Goal: Download file/media

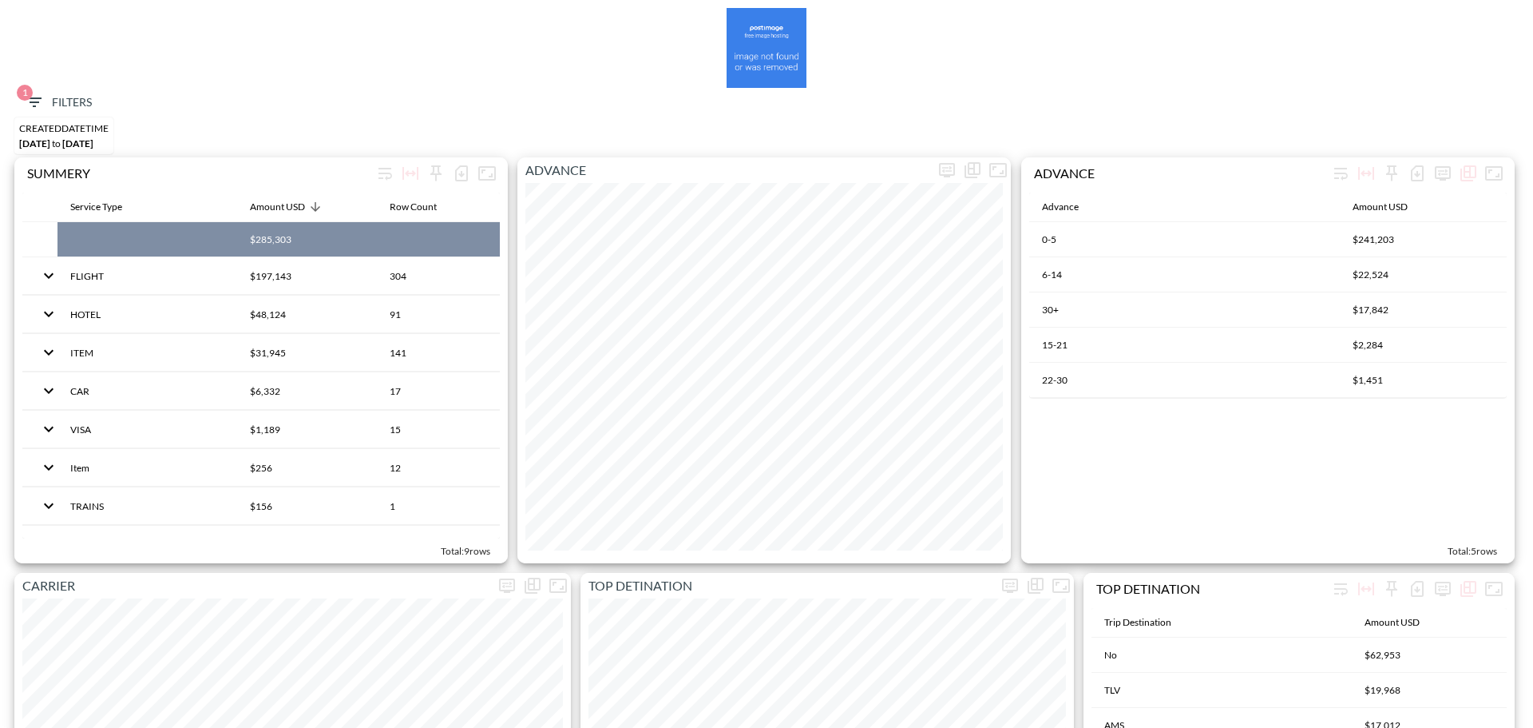
click at [76, 99] on span "1 Filters" at bounding box center [58, 103] width 67 height 20
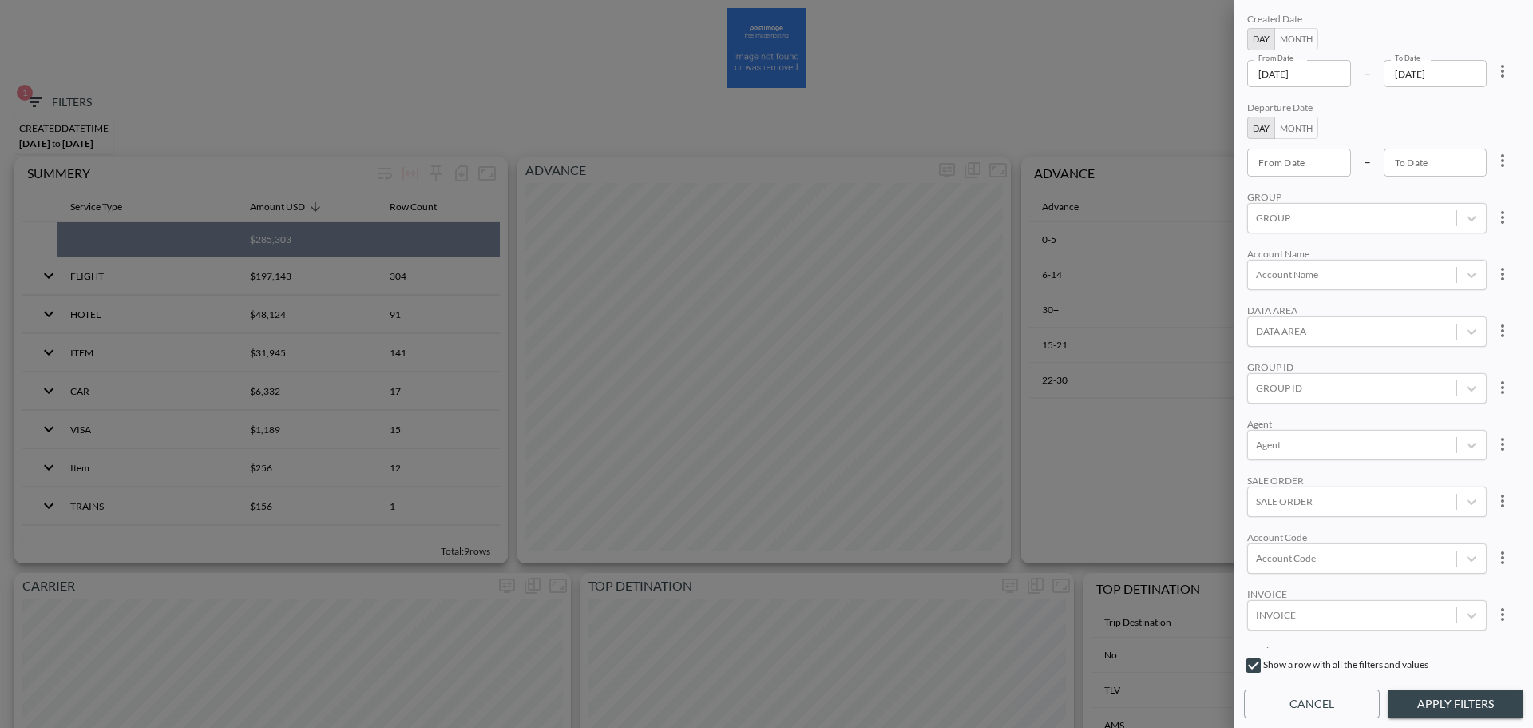
click at [1319, 69] on input "[DATE]" at bounding box center [1300, 73] width 104 height 27
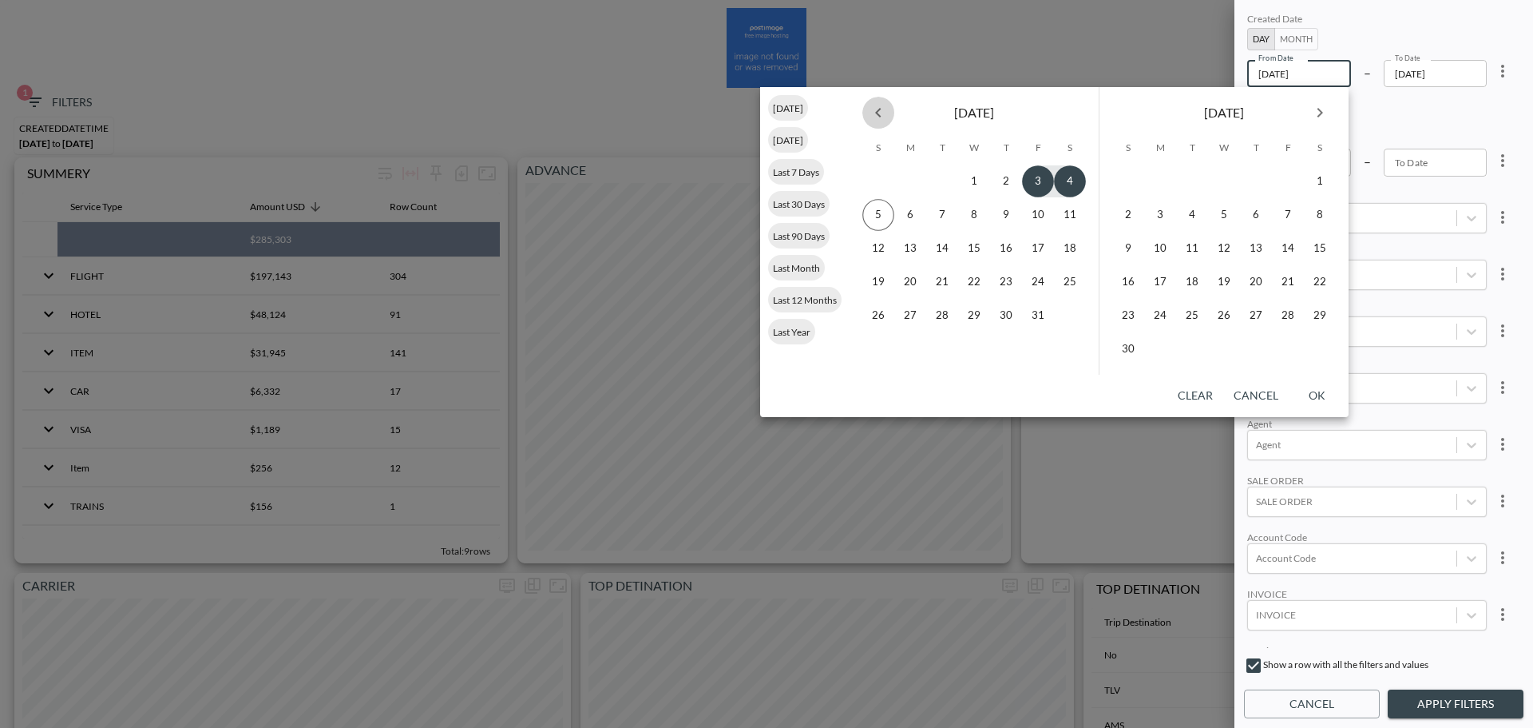
click at [884, 121] on icon "Previous month" at bounding box center [878, 112] width 19 height 19
click at [913, 184] on button "1" at bounding box center [911, 181] width 32 height 32
type input "2025-09-01"
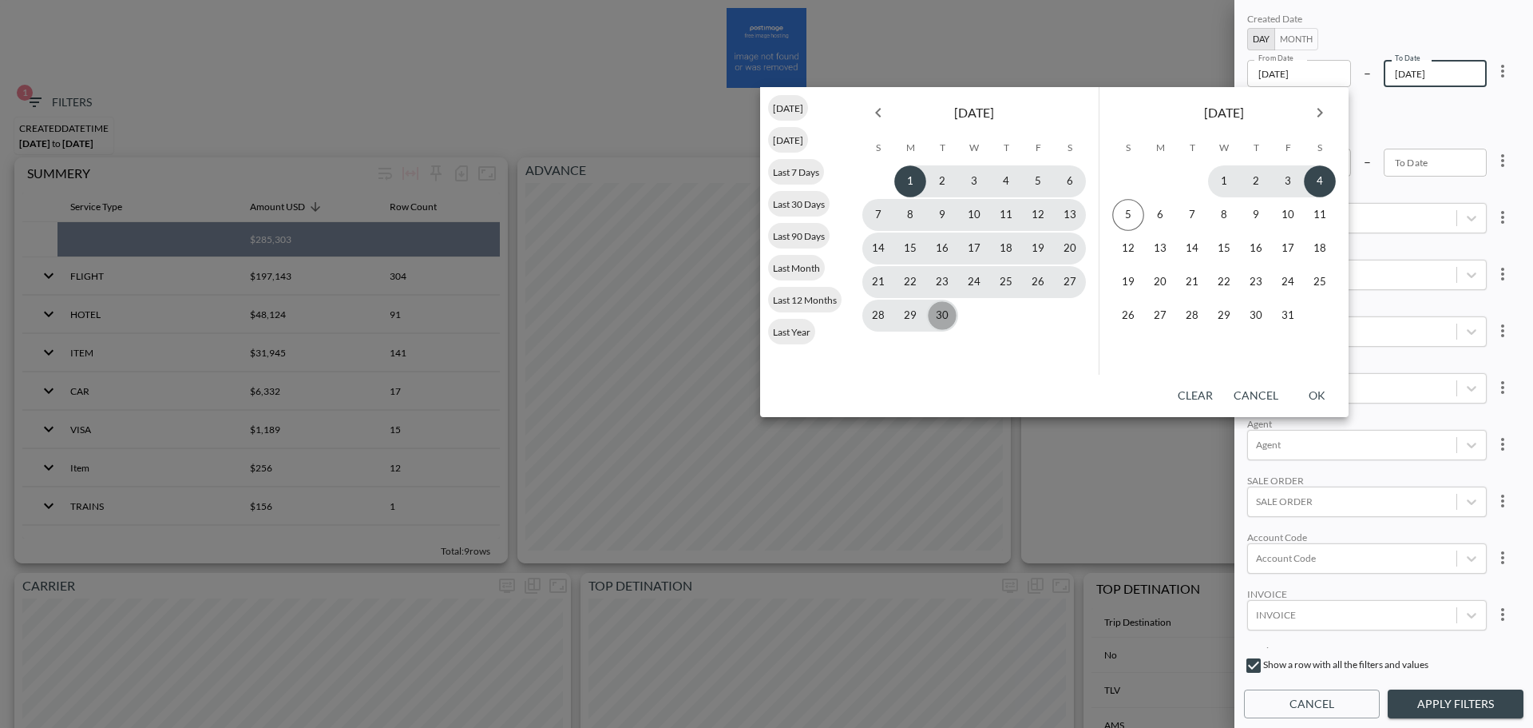
click at [943, 316] on button "30" at bounding box center [942, 316] width 32 height 32
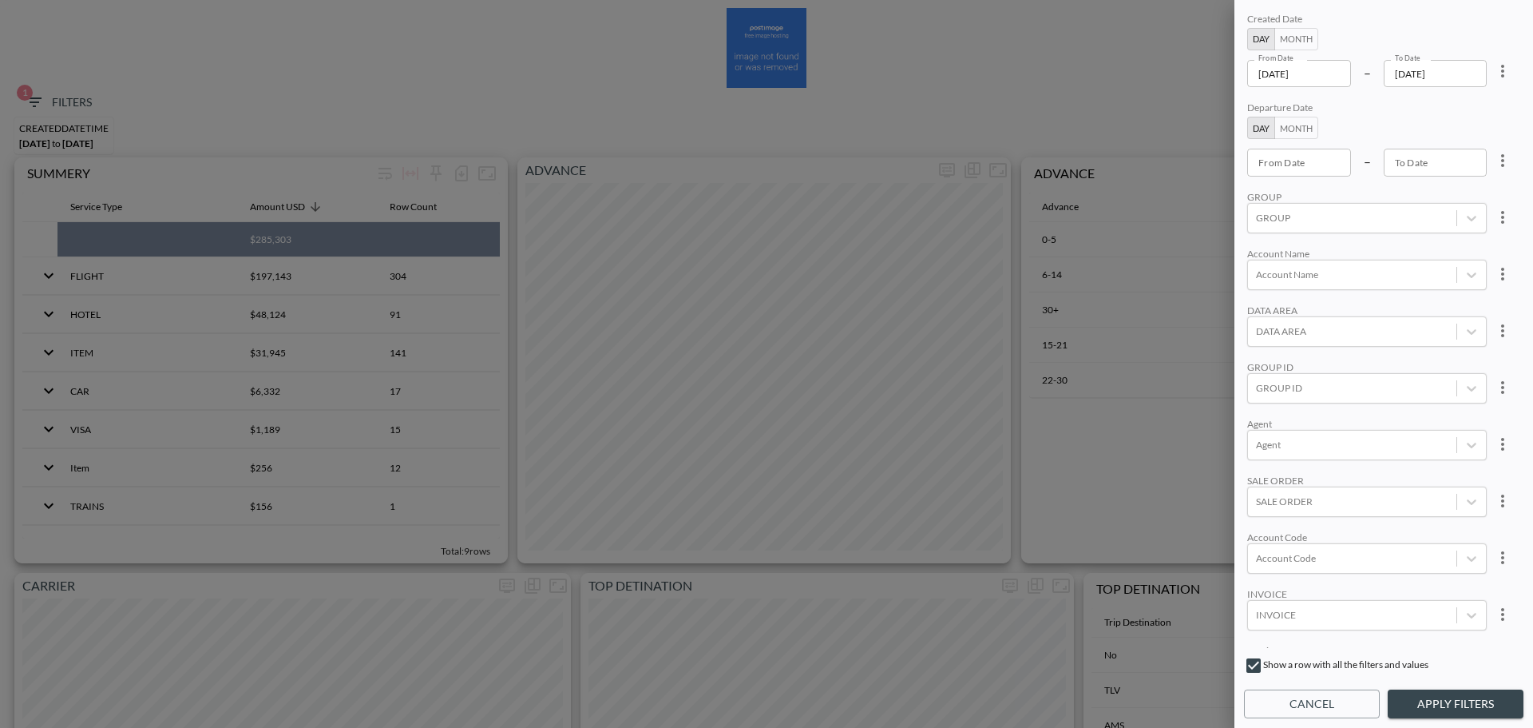
type input "2025-09-30"
click at [1345, 388] on div at bounding box center [1352, 387] width 192 height 15
click at [1317, 554] on div at bounding box center [1352, 557] width 192 height 15
click at [1258, 498] on input "MDUS" at bounding box center [1260, 506] width 34 height 34
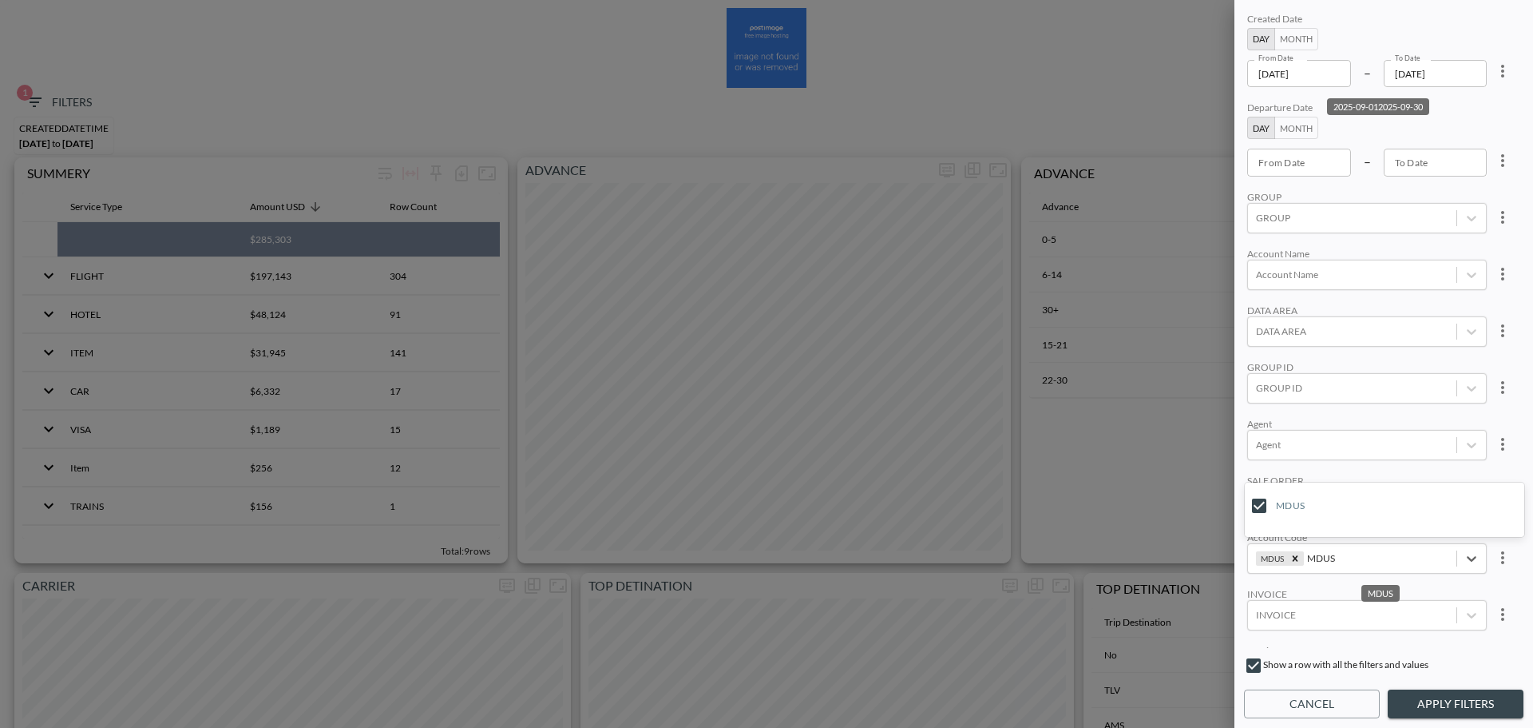
type input "MDUS"
click at [1365, 423] on div "Agent" at bounding box center [1368, 424] width 240 height 12
click at [1446, 693] on button "Apply Filters" at bounding box center [1456, 704] width 136 height 30
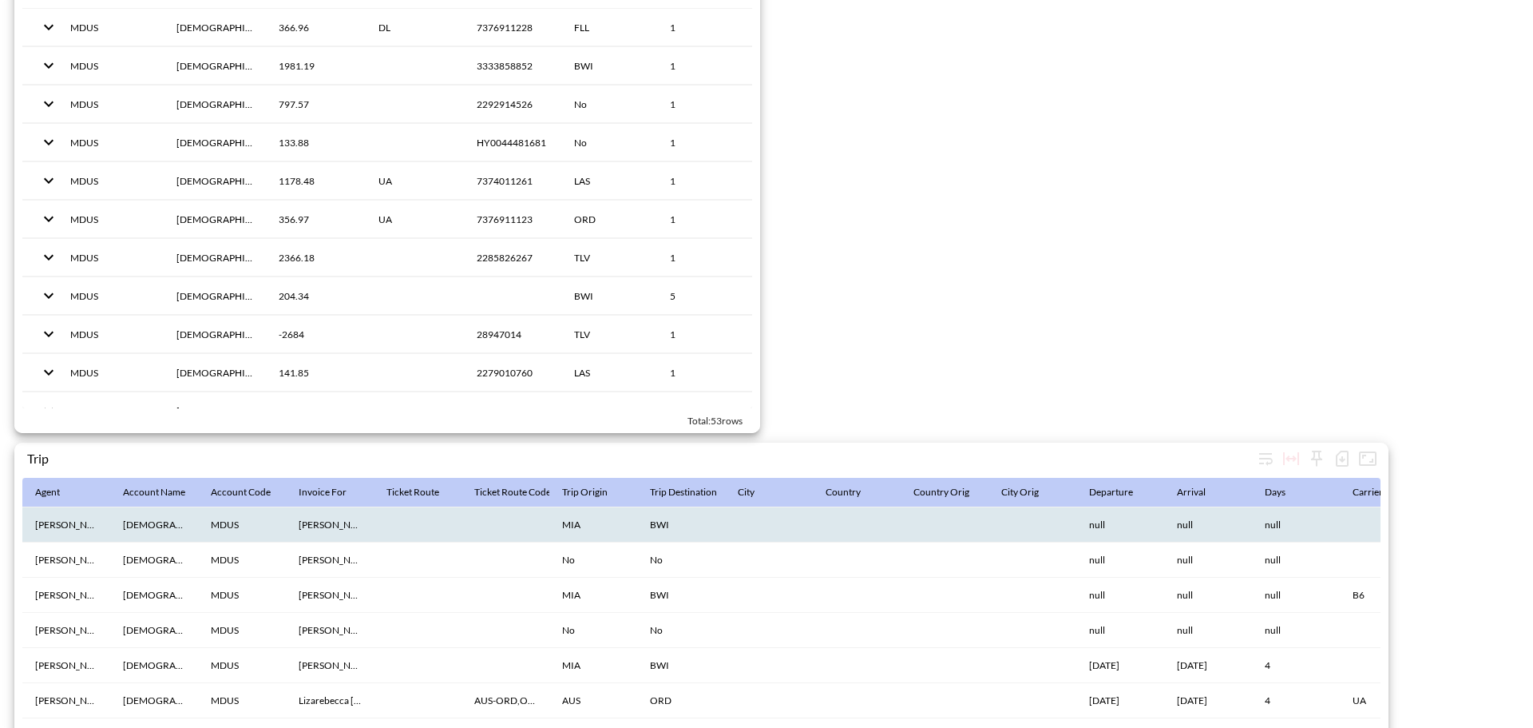
scroll to position [2468, 0]
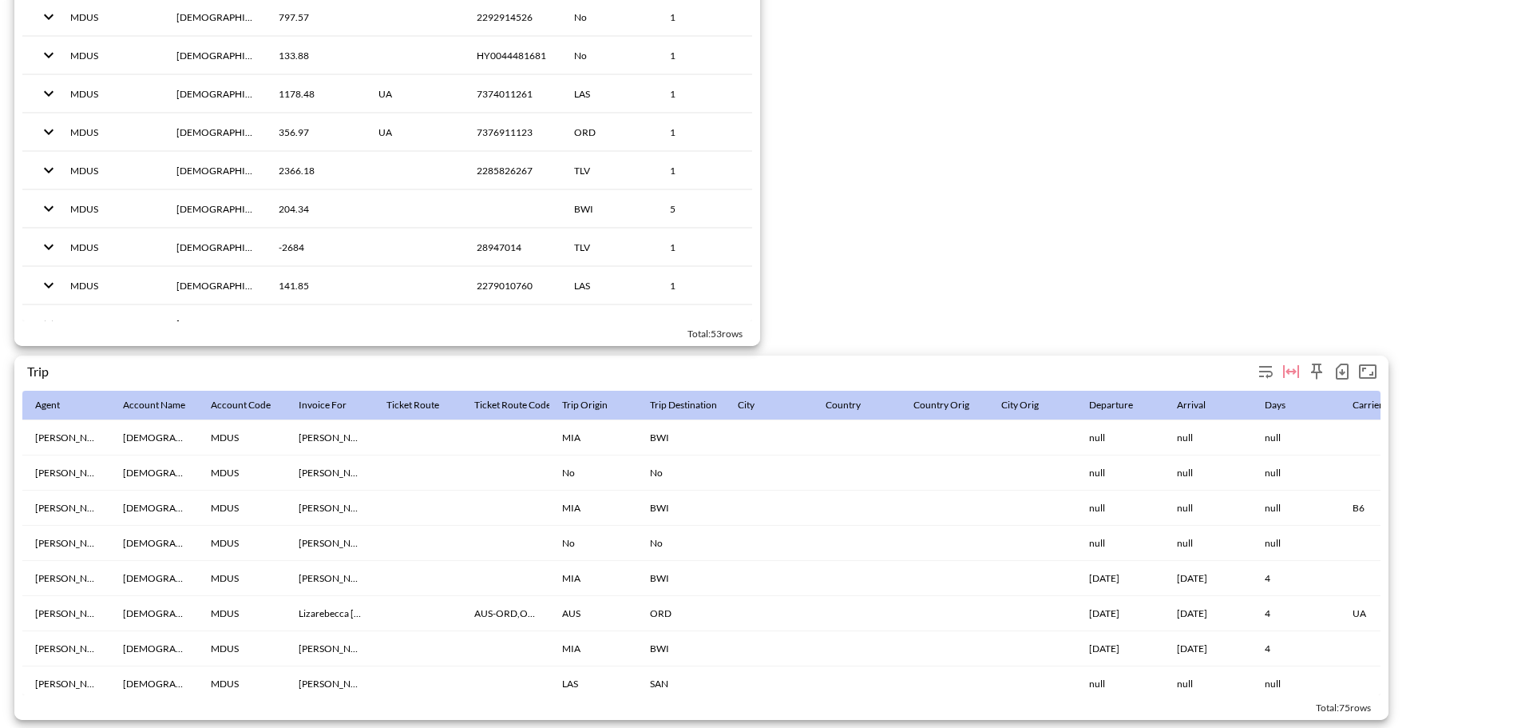
click at [1340, 369] on icon "button" at bounding box center [1342, 372] width 6 height 6
click at [1260, 394] on li "Download CSV ( 75 Rows )" at bounding box center [1261, 397] width 188 height 29
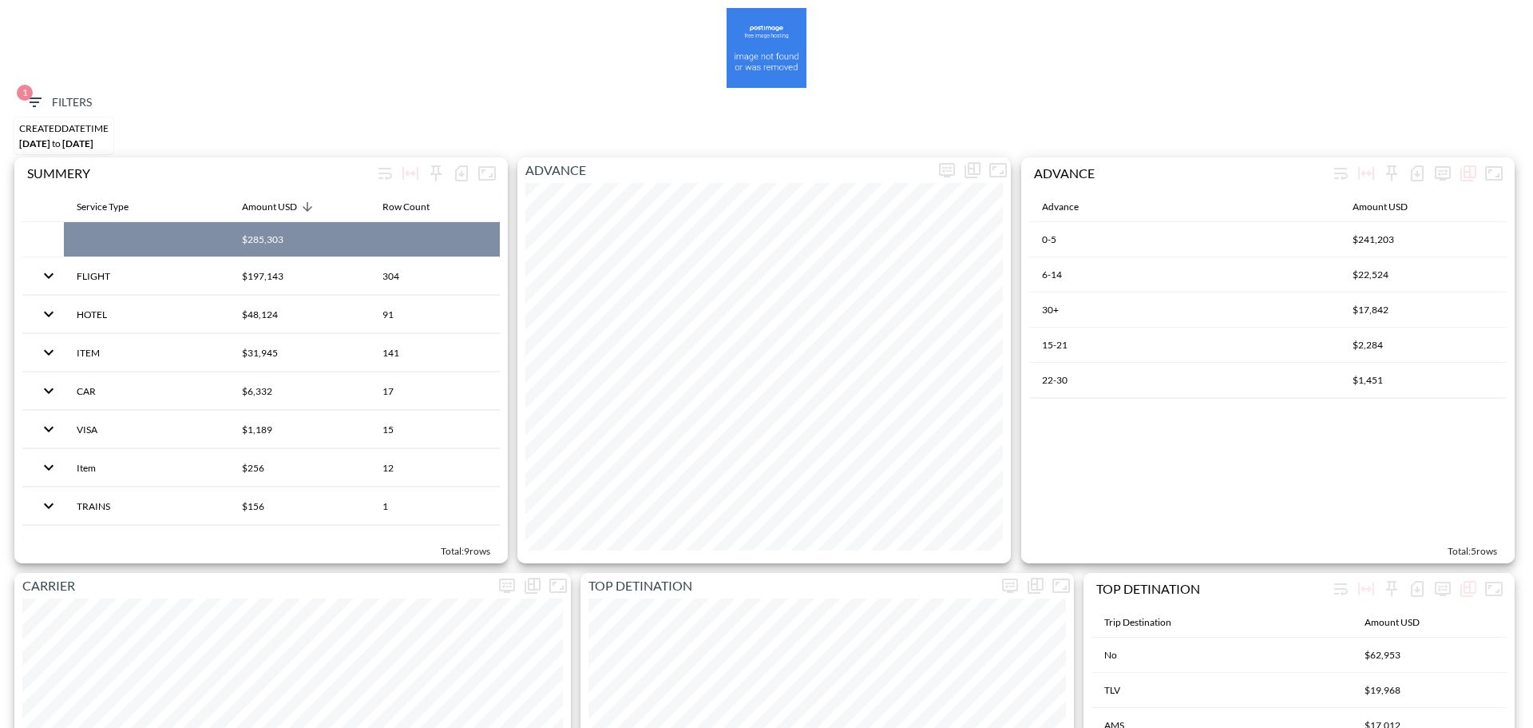
click at [42, 101] on span "1 Filters" at bounding box center [58, 103] width 67 height 20
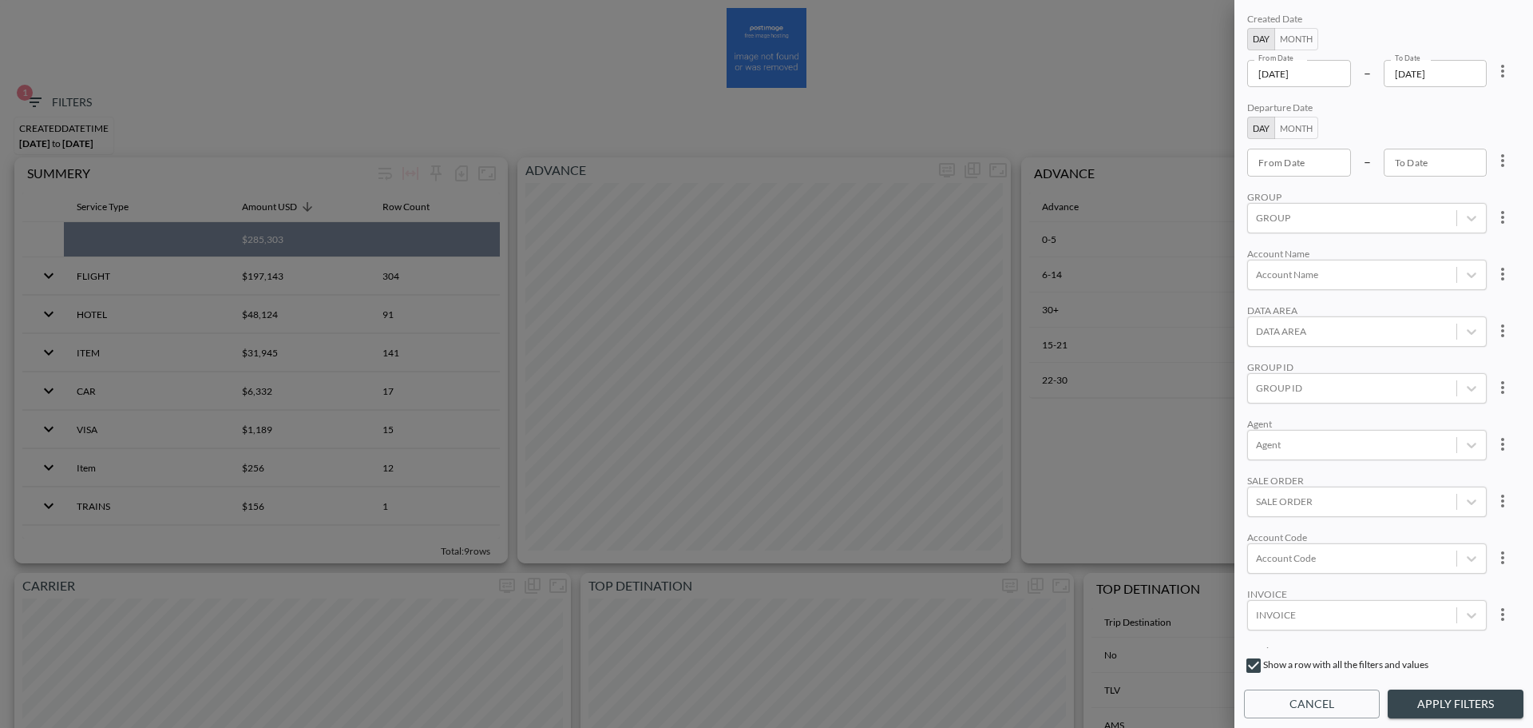
click at [1513, 77] on button "more" at bounding box center [1503, 71] width 32 height 32
click at [1483, 112] on li "Clear" at bounding box center [1444, 107] width 144 height 29
click at [1296, 76] on div "From Date From Date" at bounding box center [1300, 73] width 104 height 27
type input "YYYY-MM-DD"
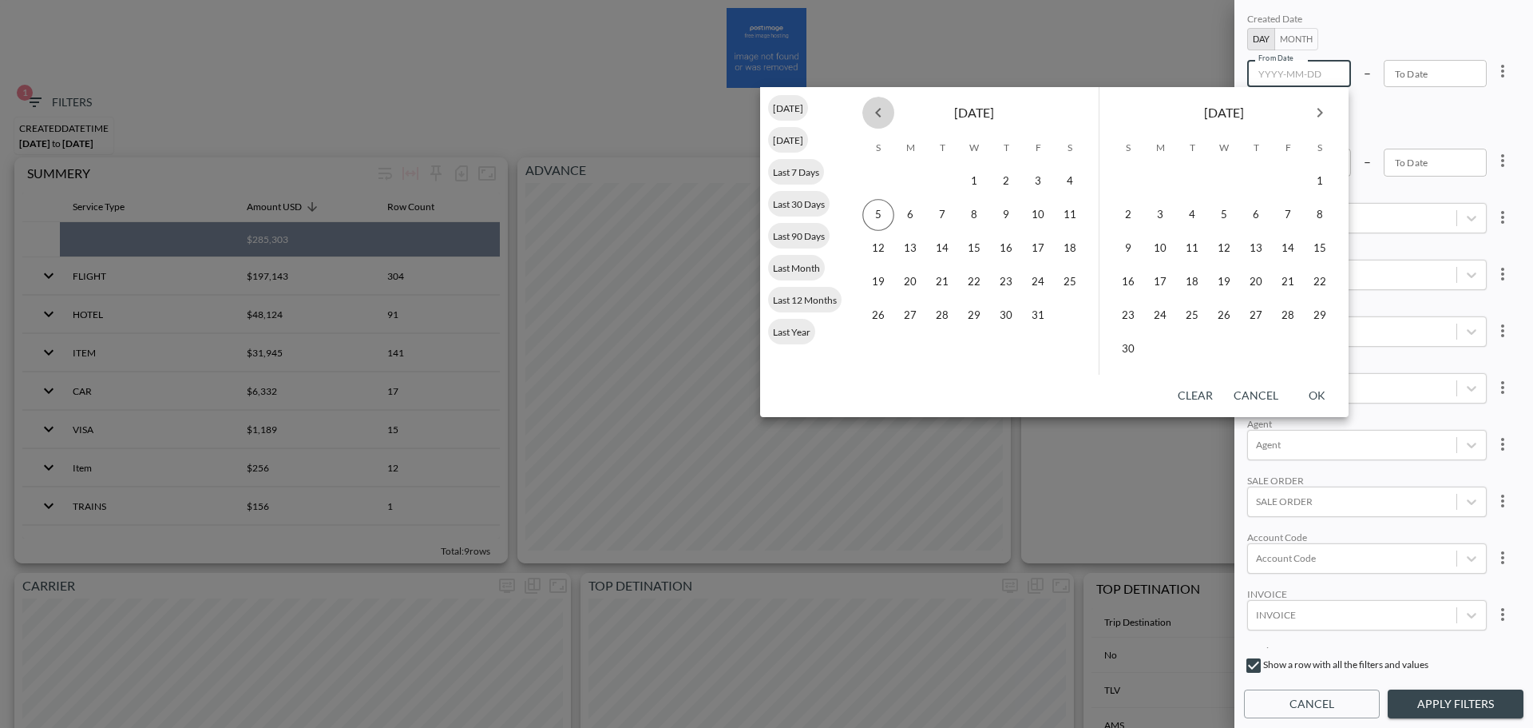
click at [885, 112] on icon "Previous month" at bounding box center [878, 112] width 19 height 19
click at [883, 112] on icon "Previous month" at bounding box center [878, 112] width 19 height 19
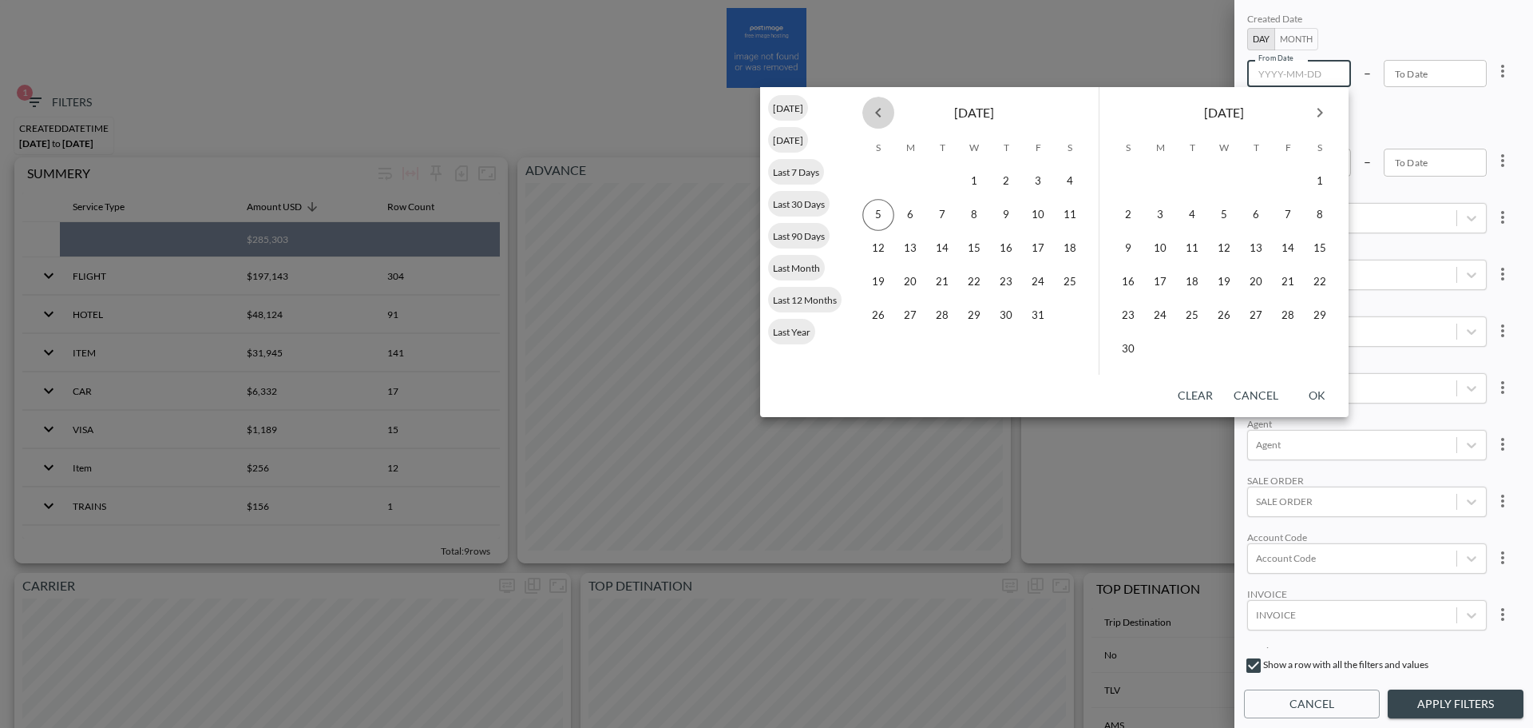
click at [883, 112] on icon "Previous month" at bounding box center [878, 112] width 19 height 19
click at [985, 181] on button "1" at bounding box center [974, 181] width 32 height 32
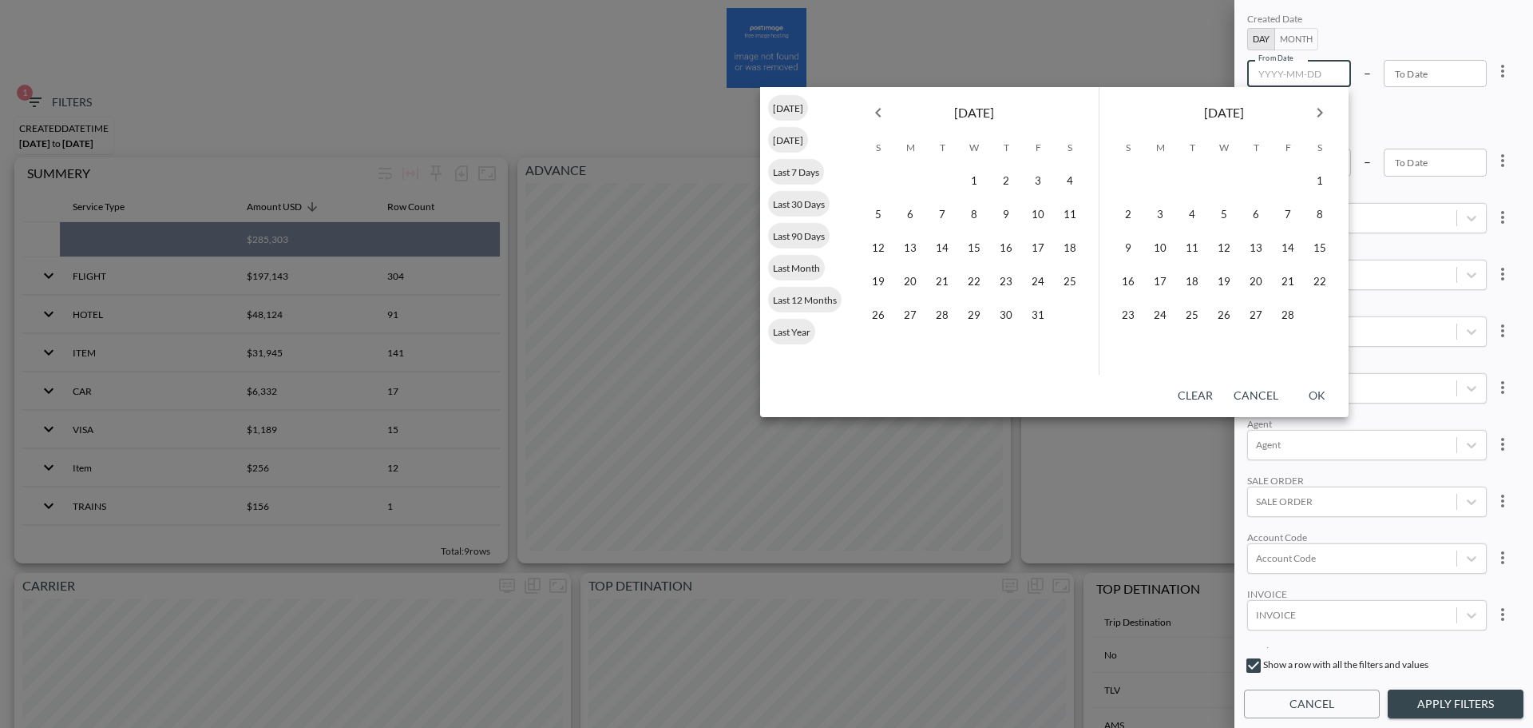
type input "[DATE]"
type input "YYYY-MM-DD"
click at [1324, 112] on icon "Next month" at bounding box center [1320, 112] width 19 height 19
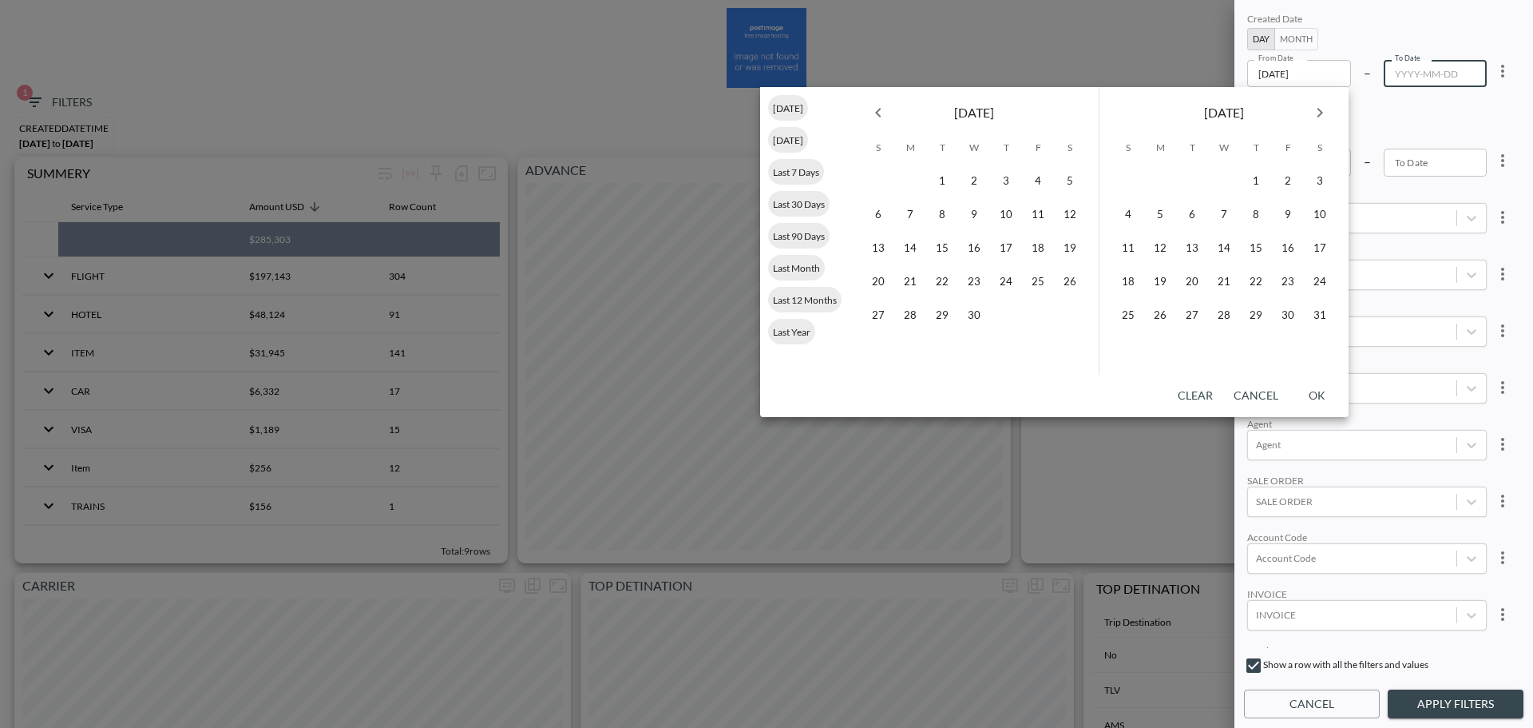
click at [1324, 112] on icon "Next month" at bounding box center [1320, 112] width 19 height 19
click at [1335, 105] on div "[DATE]" at bounding box center [1224, 109] width 249 height 45
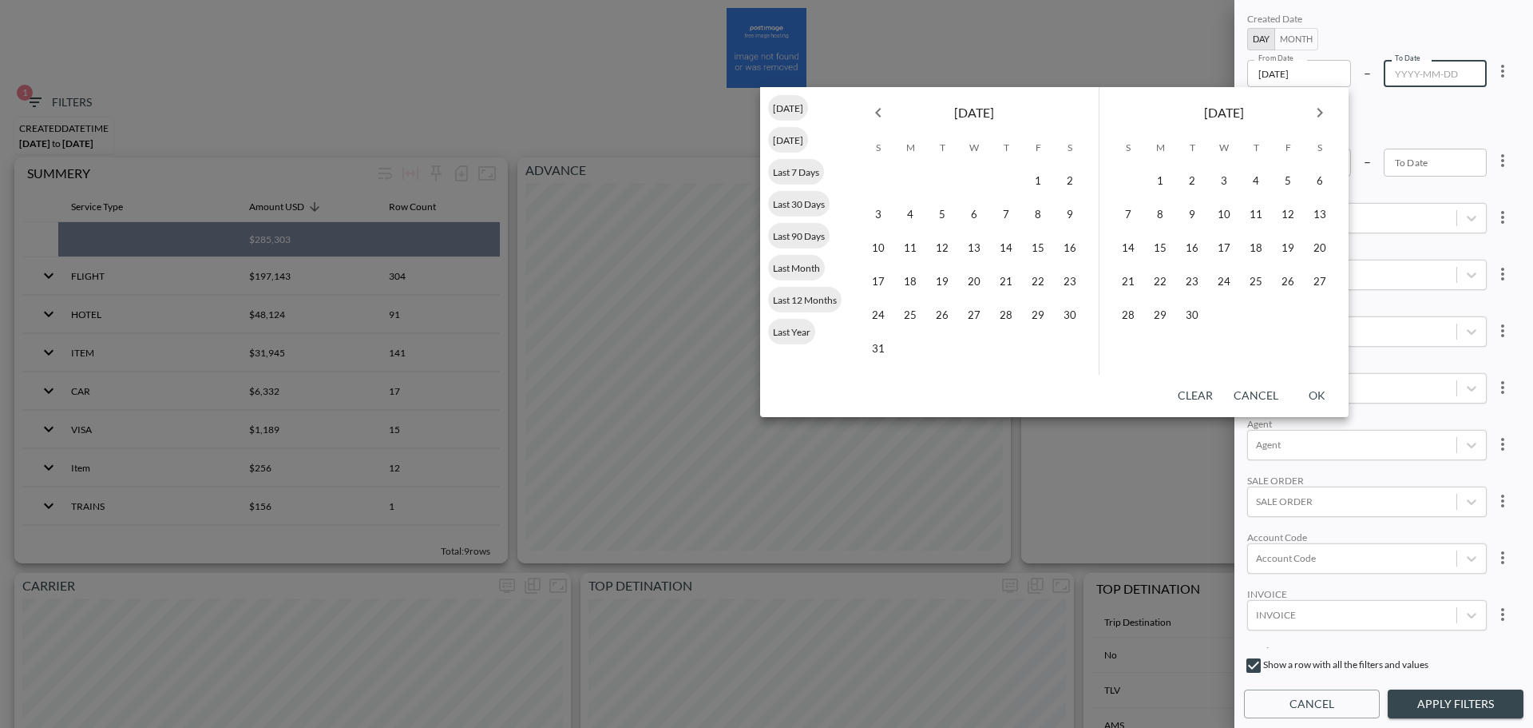
click at [1327, 107] on icon "Next month" at bounding box center [1320, 112] width 19 height 19
click at [1309, 186] on button "4" at bounding box center [1320, 181] width 32 height 32
type input "[DATE]"
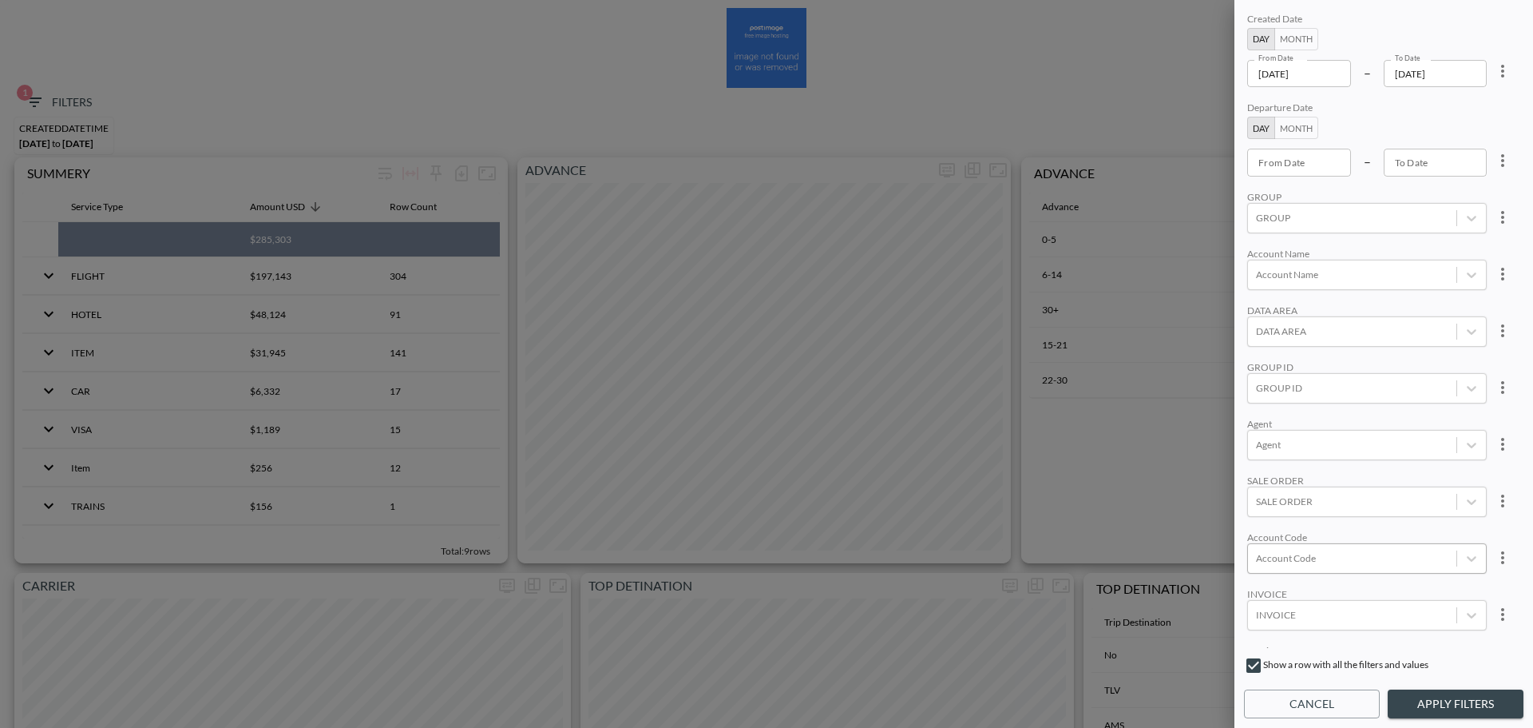
click at [1298, 561] on div at bounding box center [1352, 557] width 192 height 15
click at [1352, 511] on div "Create "TELA"" at bounding box center [1392, 501] width 280 height 25
click at [1308, 562] on input "TELA" at bounding box center [1315, 558] width 24 height 12
click at [1327, 502] on div "Create "TELN"" at bounding box center [1392, 501] width 280 height 25
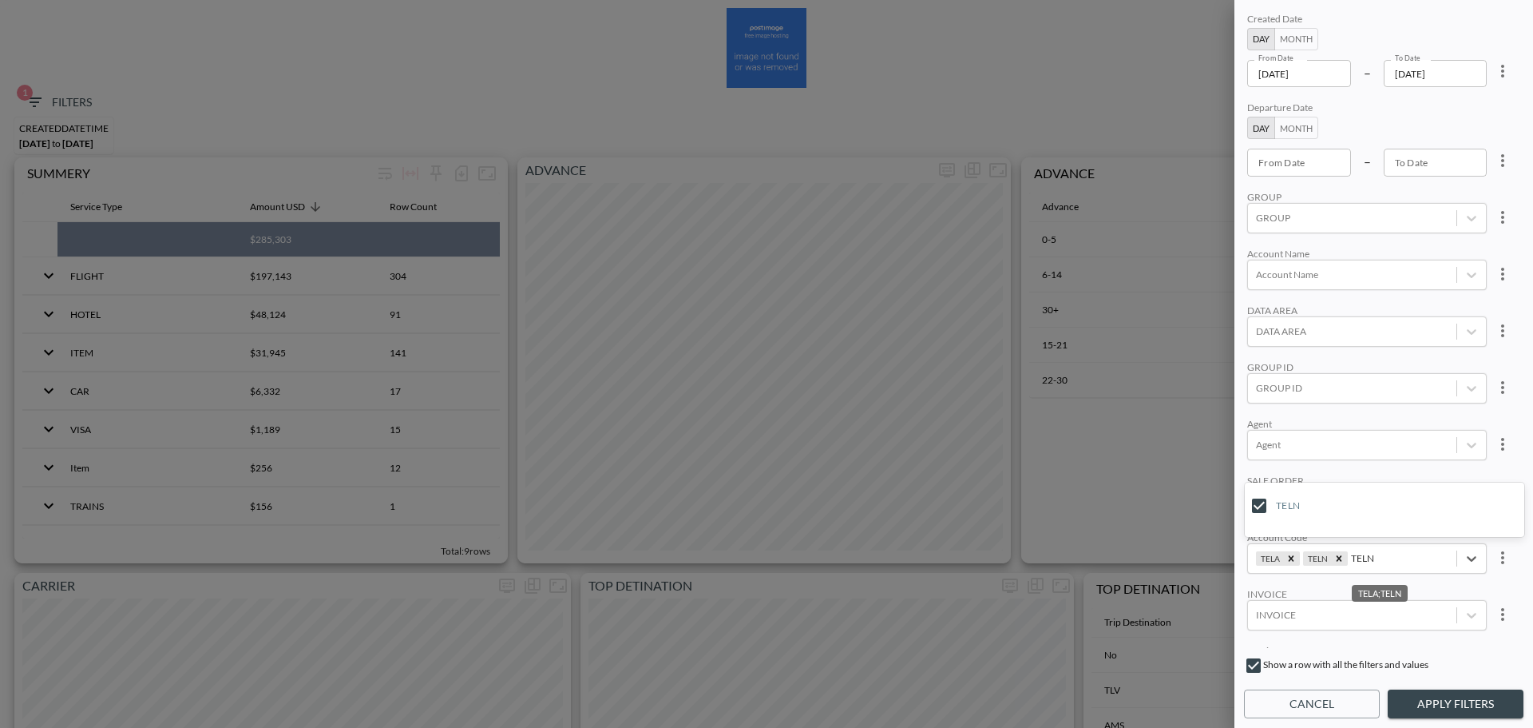
type input "TELN"
click at [1427, 698] on button "Apply Filters" at bounding box center [1456, 704] width 136 height 30
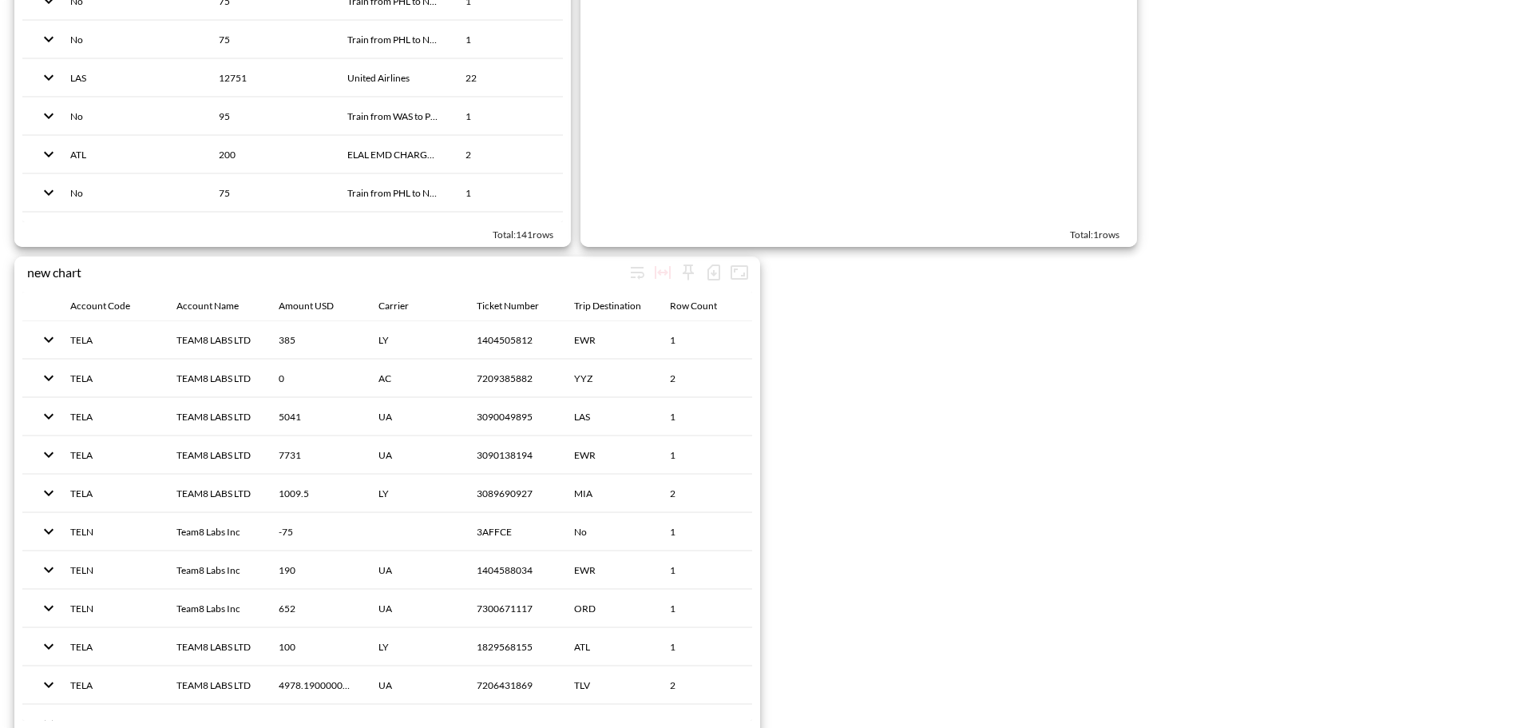
scroll to position [2236, 0]
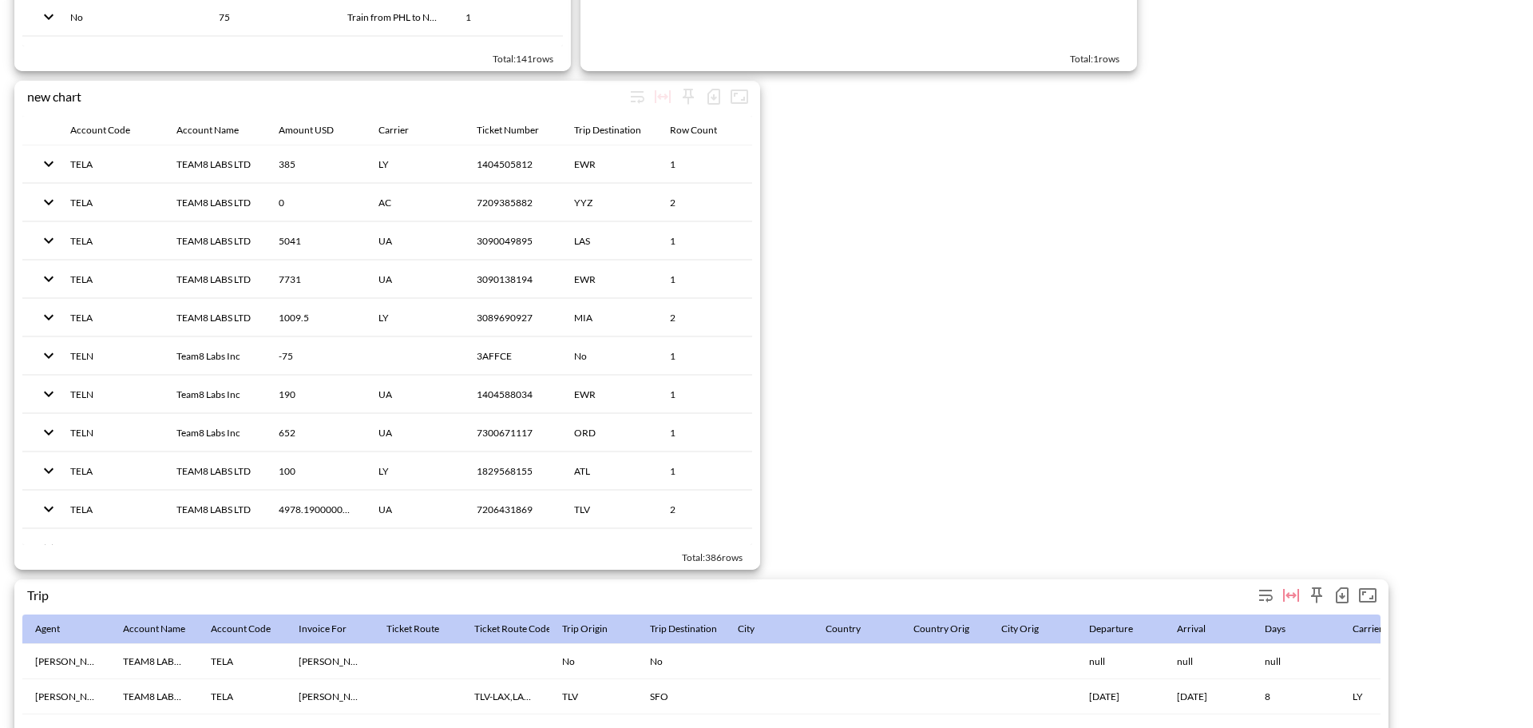
click at [1332, 591] on button "button" at bounding box center [1343, 595] width 26 height 26
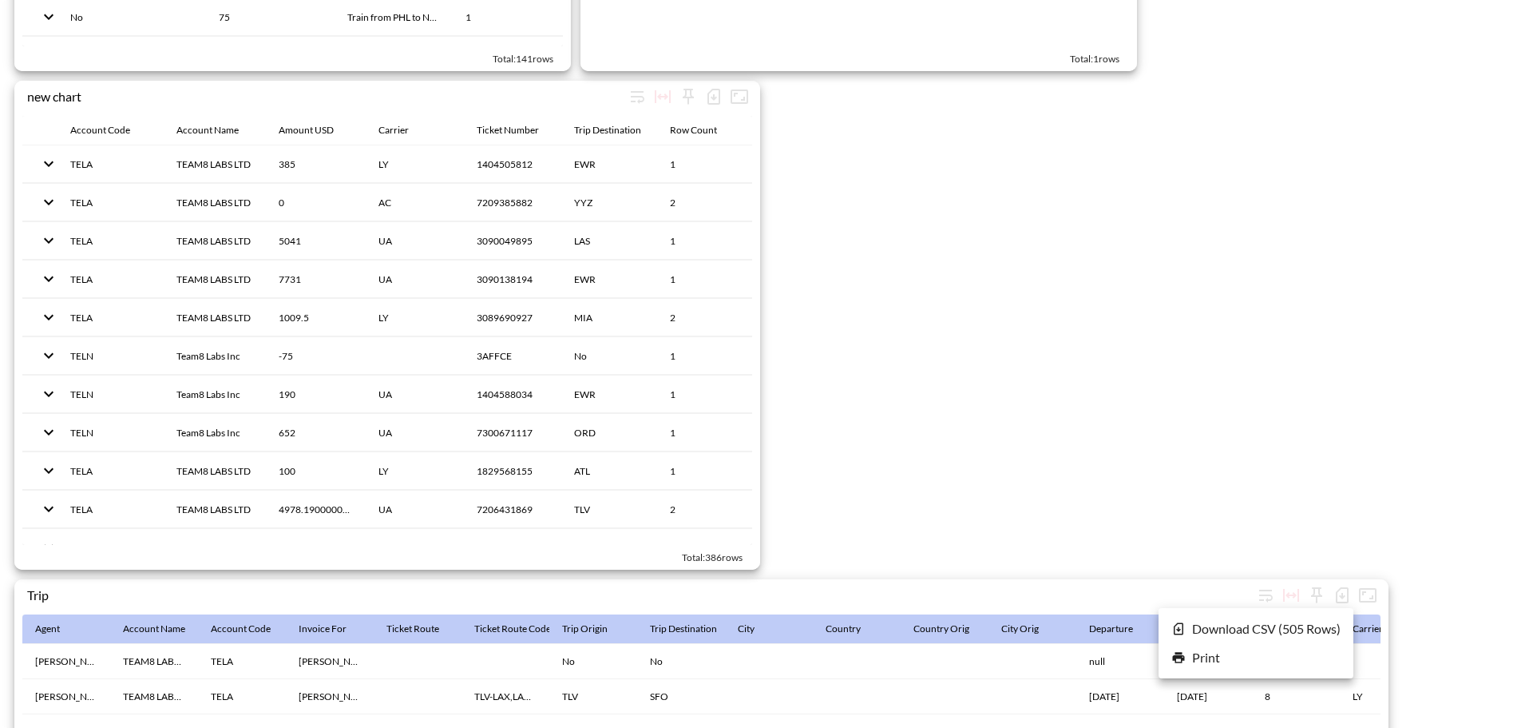
click at [1237, 624] on li "Download CSV ( 505 Rows )" at bounding box center [1256, 628] width 195 height 29
